Goal: Ask a question: Seek information or help from site administrators or community

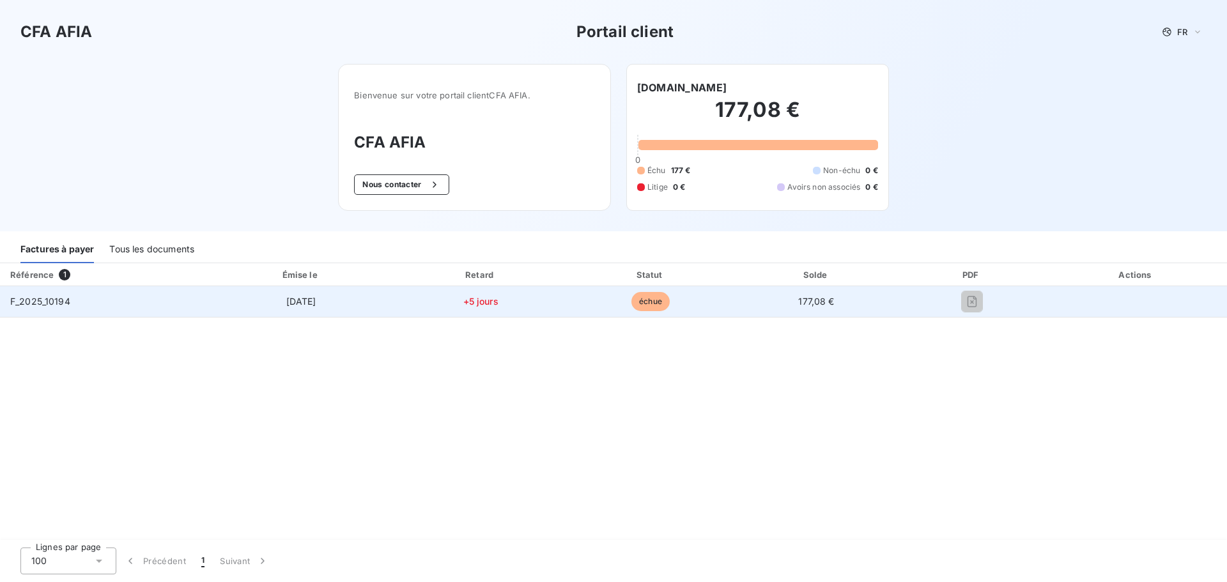
click at [149, 297] on td "F_2025_10194" at bounding box center [104, 301] width 208 height 31
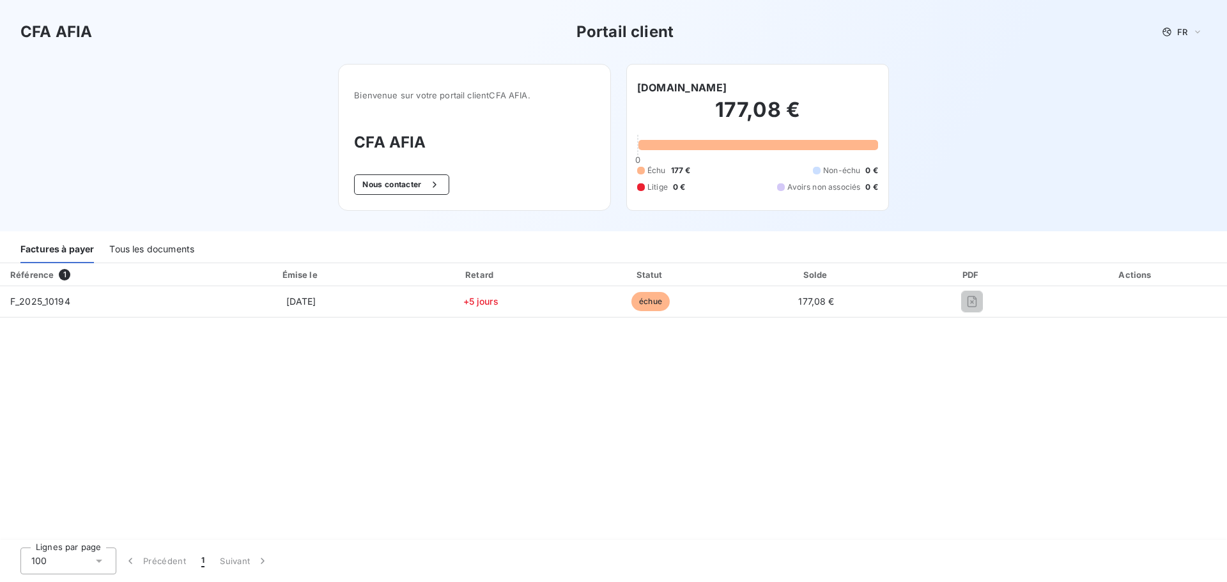
click at [967, 278] on div "PDF" at bounding box center [972, 274] width 142 height 13
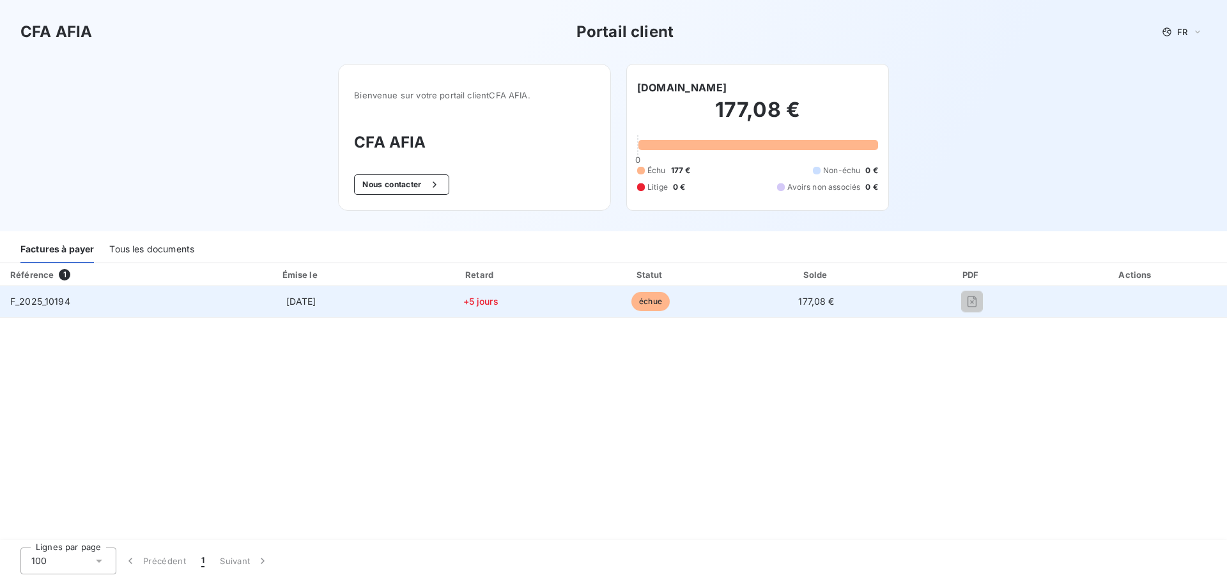
click at [15, 294] on td "F_2025_10194" at bounding box center [104, 301] width 208 height 31
click at [38, 306] on div "F_2025_10194" at bounding box center [40, 301] width 60 height 13
click at [40, 301] on span "F_2025_10194" at bounding box center [40, 301] width 60 height 11
click at [42, 301] on span "F_2025_10194" at bounding box center [40, 301] width 60 height 11
click at [42, 302] on span "F_2025_10194" at bounding box center [40, 301] width 60 height 11
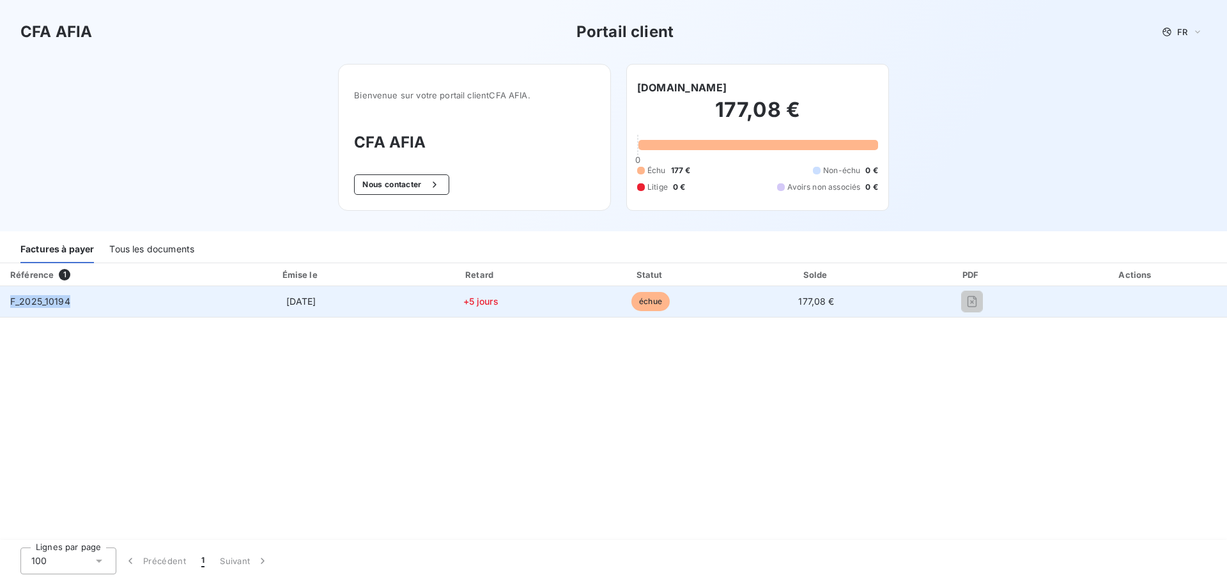
click at [43, 302] on span "F_2025_10194" at bounding box center [40, 301] width 60 height 11
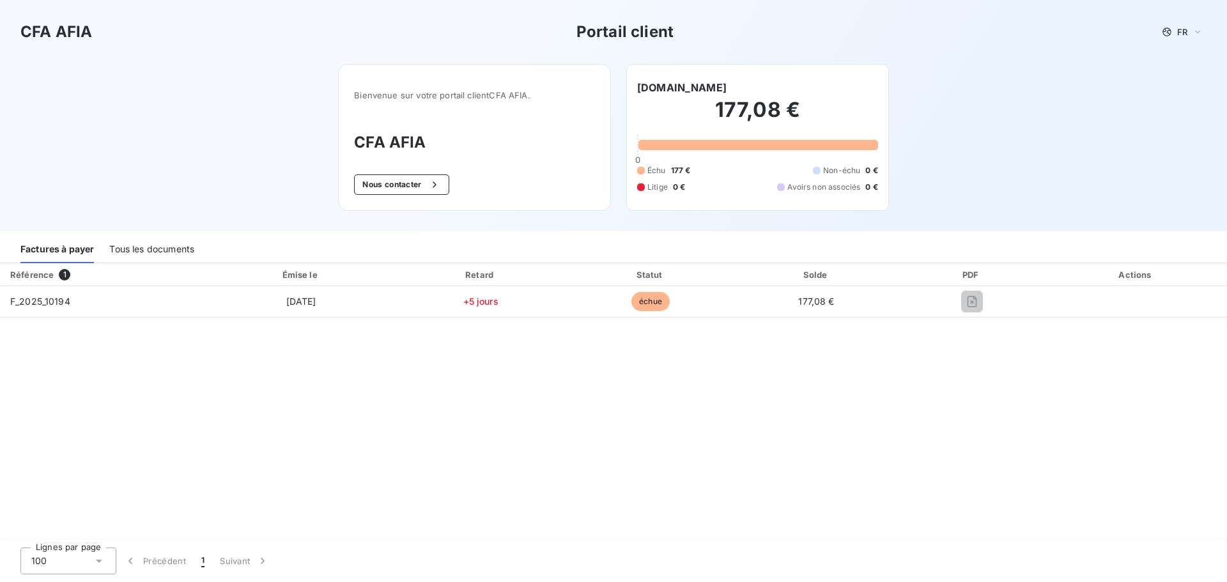
click at [188, 356] on div "Référence 1 Émise le Retard Statut Solde PDF Actions F_2025_10194 [DATE] +5 jou…" at bounding box center [613, 402] width 1227 height 278
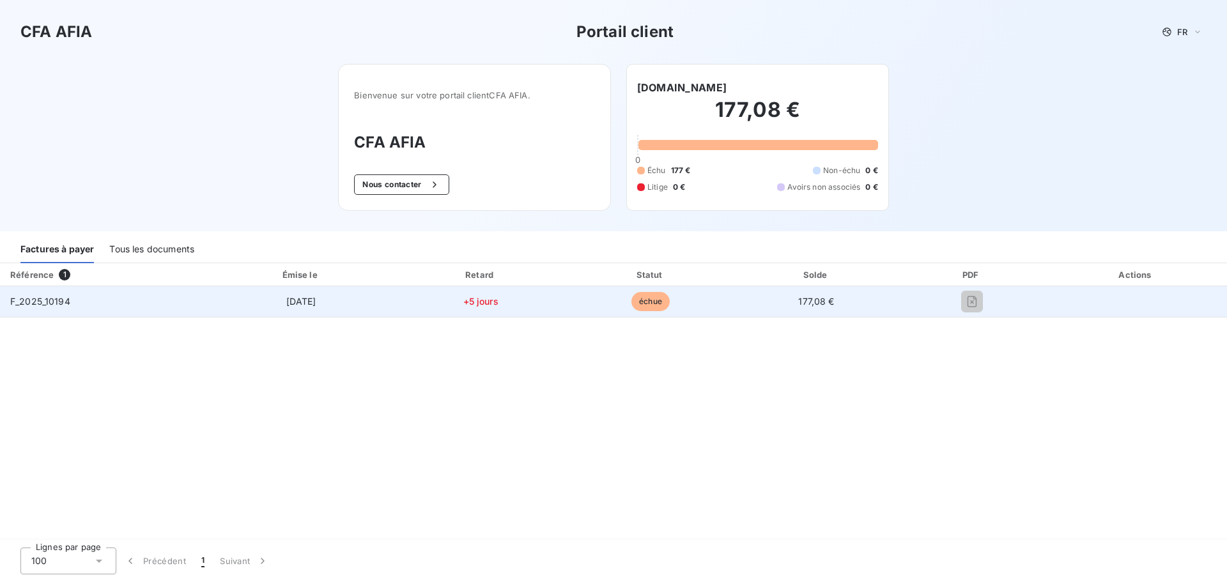
click at [627, 298] on td "échue" at bounding box center [651, 301] width 168 height 31
click at [643, 301] on span "échue" at bounding box center [650, 301] width 38 height 19
click at [807, 304] on span "177,08 €" at bounding box center [816, 301] width 36 height 11
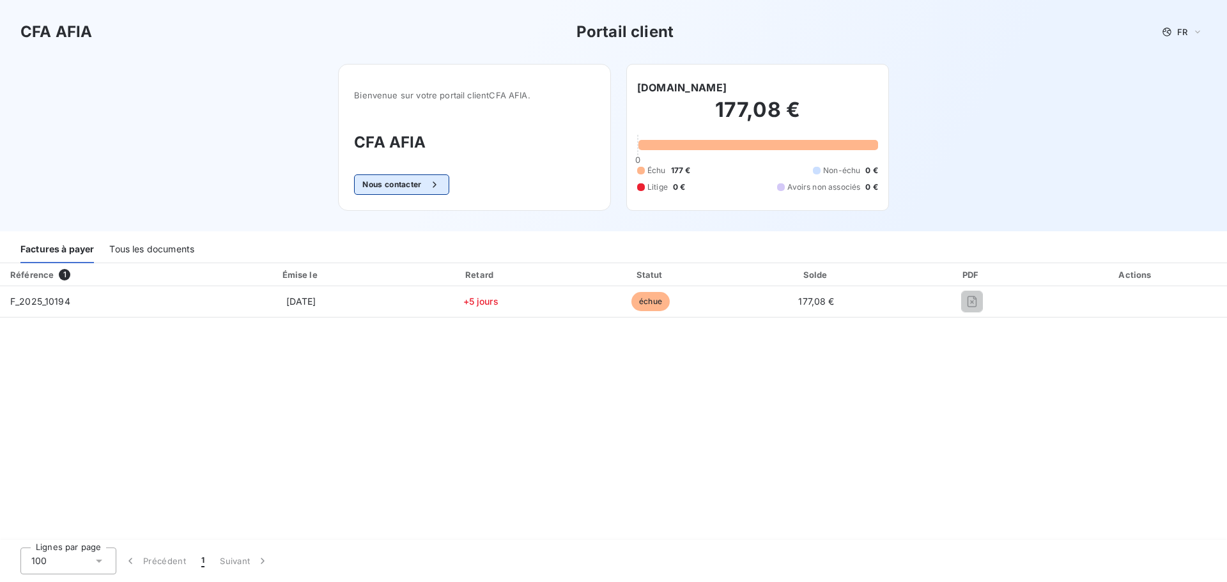
click at [415, 187] on button "Nous contacter" at bounding box center [401, 184] width 95 height 20
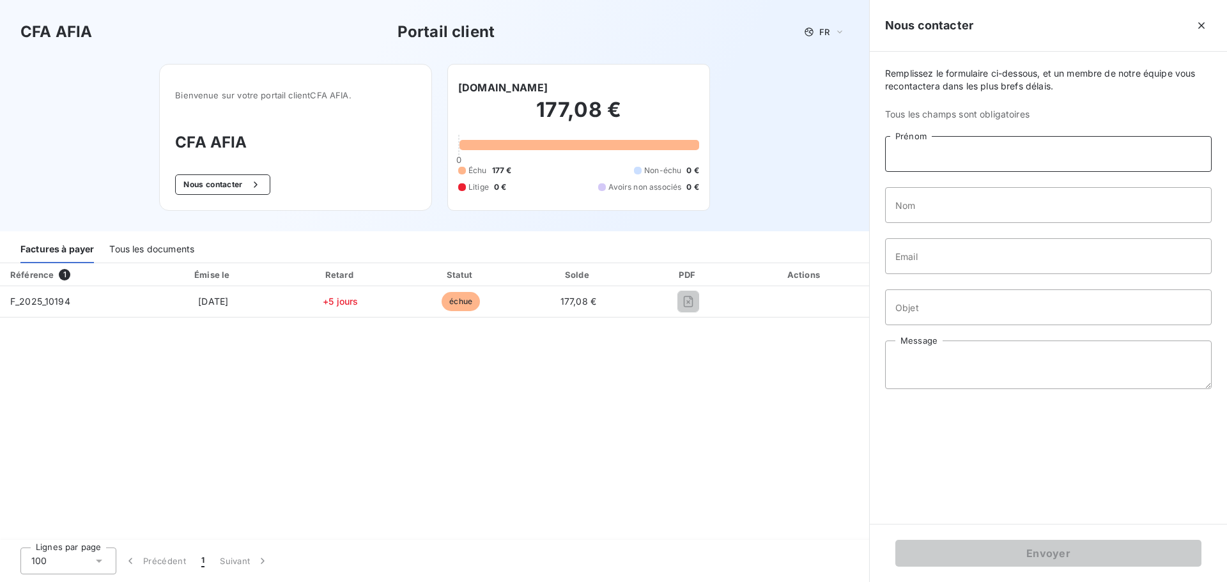
click at [991, 152] on input "Prénom" at bounding box center [1048, 154] width 326 height 36
type input "m"
drag, startPoint x: 979, startPoint y: 154, endPoint x: 874, endPoint y: 160, distance: 105.0
click at [874, 160] on div "Remplissez le formulaire ci-dessous, et un membre de notre équipe vous recontac…" at bounding box center [1047, 288] width 357 height 472
type input "MARKETPARTS"
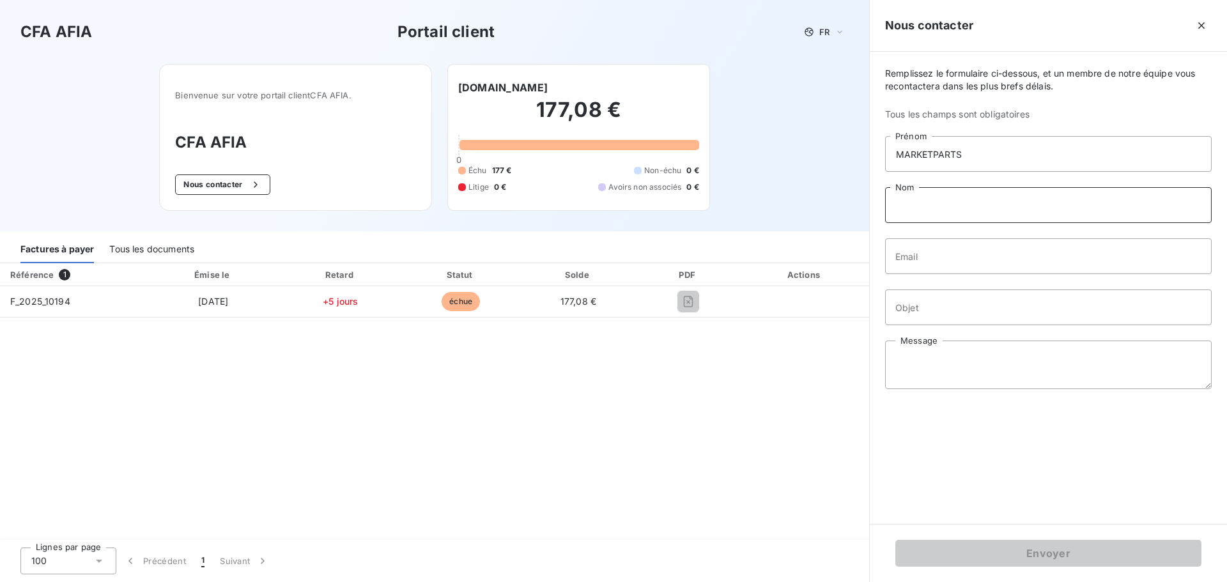
click at [919, 195] on input "Nom" at bounding box center [1048, 205] width 326 height 36
paste input "MARKETPARTS"
type input "MARKETPARTS"
click at [928, 260] on input "Email" at bounding box center [1048, 256] width 326 height 36
type input "[PERSON_NAME][EMAIL_ADDRESS][DOMAIN_NAME]"
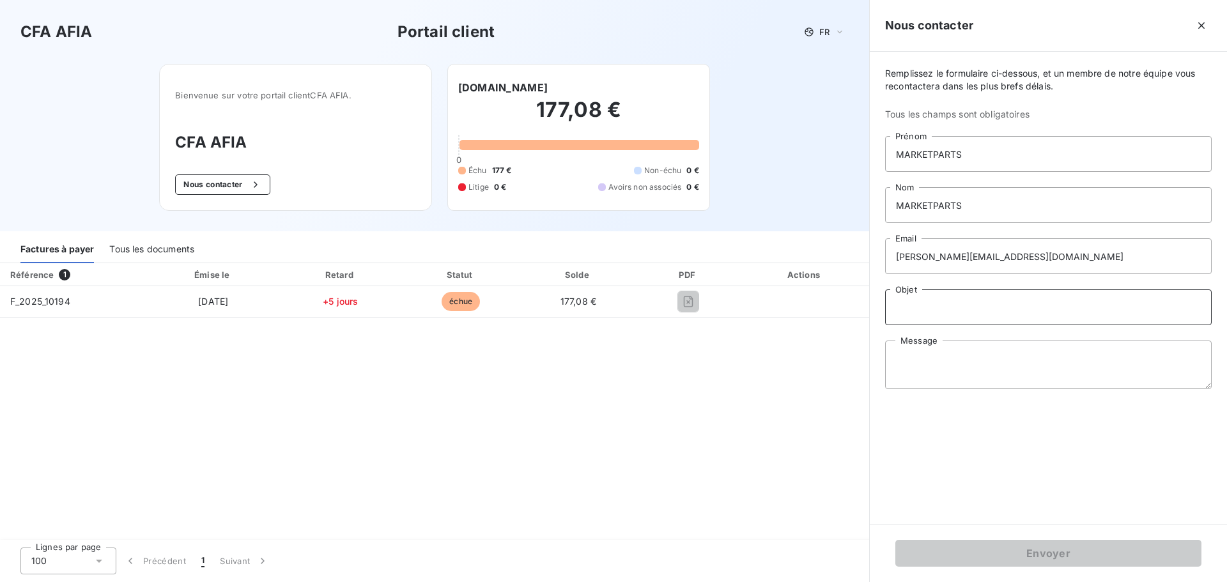
click at [949, 314] on input "Objet" at bounding box center [1048, 307] width 326 height 36
type input "demande de facture"
click at [970, 363] on textarea "Message" at bounding box center [1048, 364] width 326 height 49
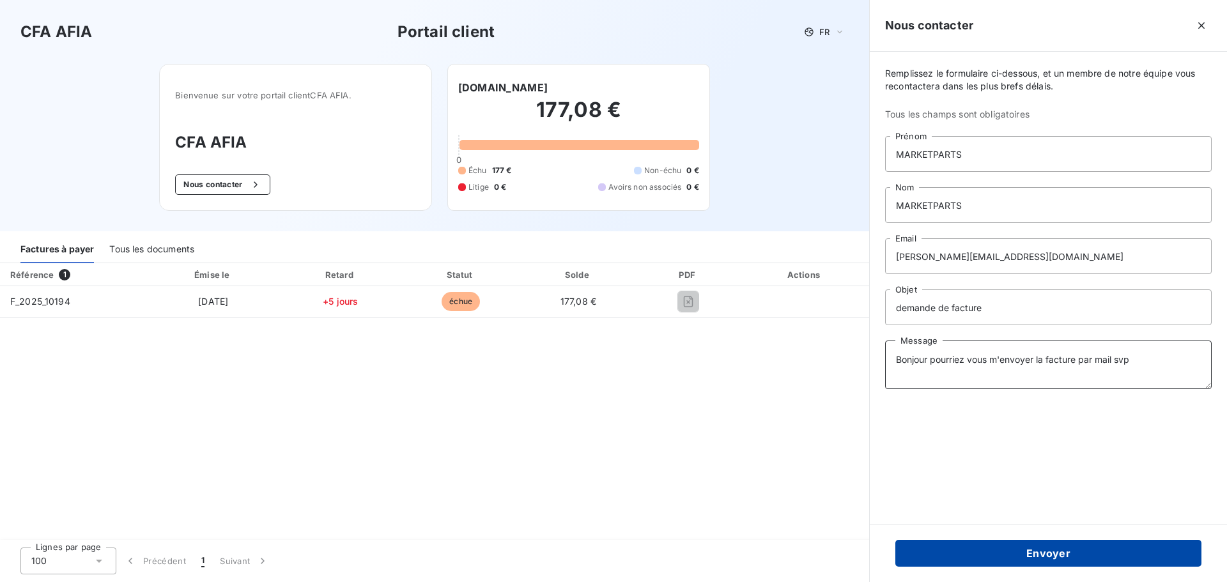
type textarea "Bonjour pourriez vous m'envoyer la facture par mail svp"
click at [997, 556] on button "Envoyer" at bounding box center [1048, 553] width 306 height 27
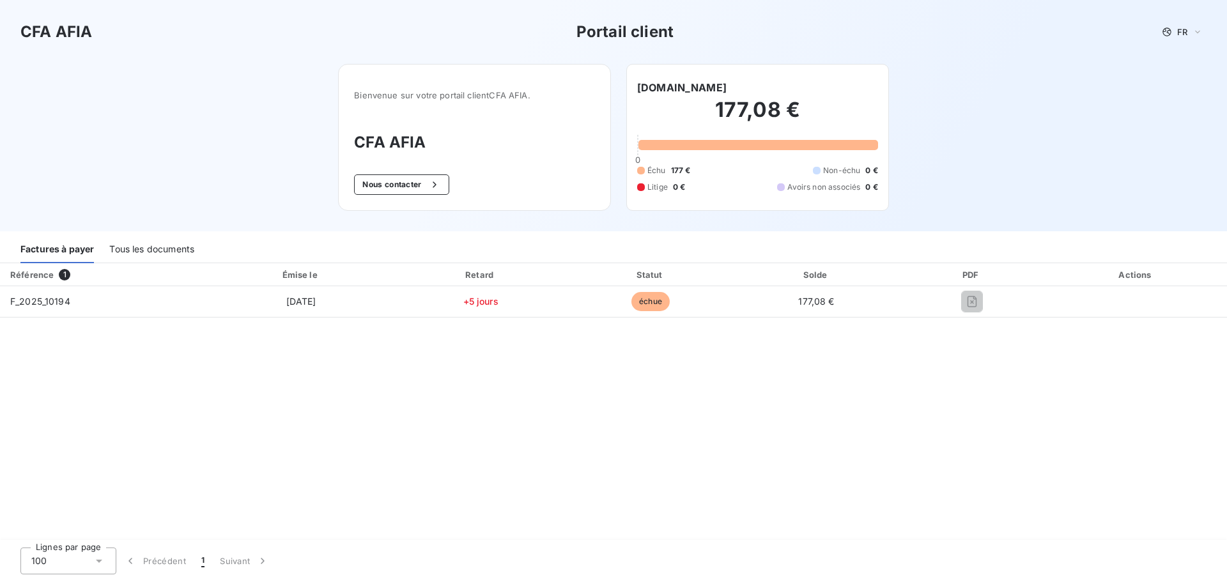
drag, startPoint x: 970, startPoint y: 310, endPoint x: 956, endPoint y: 345, distance: 38.1
click at [956, 345] on div "Référence 1 Émise le Retard Statut Solde PDF Actions F_2025_10194 [DATE] +5 jou…" at bounding box center [613, 402] width 1227 height 278
